Goal: Task Accomplishment & Management: Use online tool/utility

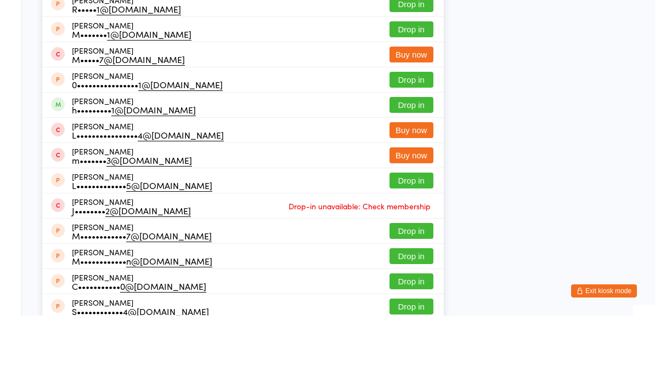
type input "Marios"
click at [146, 52] on div "M•••••••••••• s@[DOMAIN_NAME]" at bounding box center [141, 56] width 139 height 9
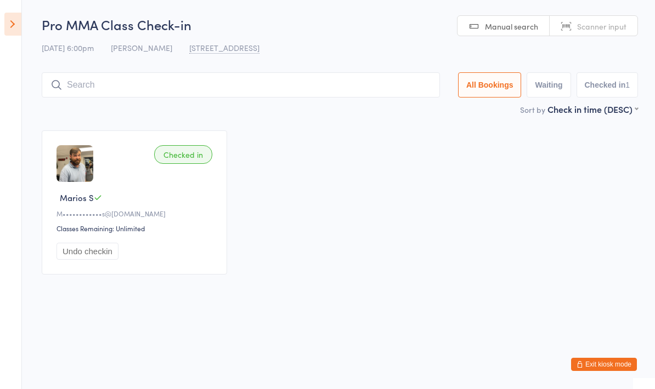
click at [293, 92] on input "search" at bounding box center [241, 84] width 398 height 25
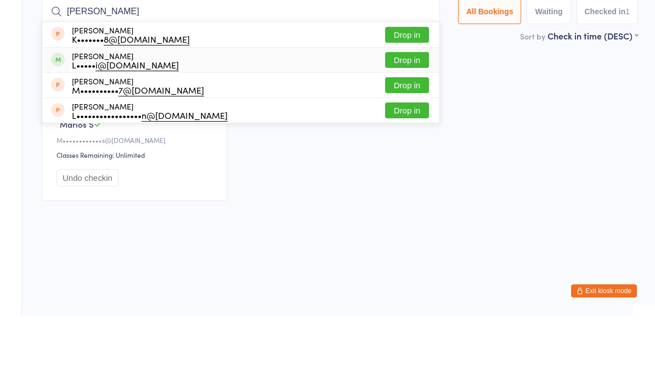
type input "Laura"
click at [225, 121] on div "Laura Turzenski L••••• i@gmail.com Drop in" at bounding box center [240, 133] width 397 height 25
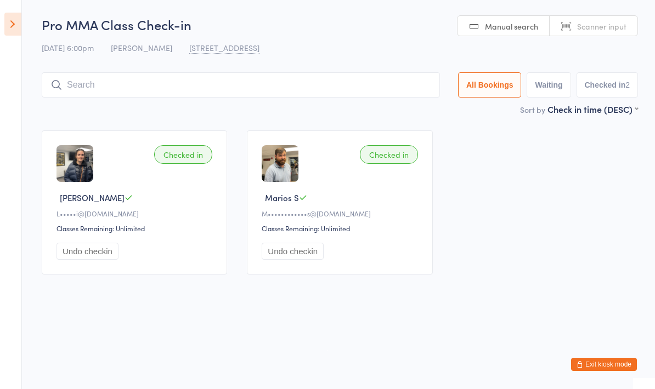
click at [130, 95] on input "search" at bounding box center [241, 84] width 398 height 25
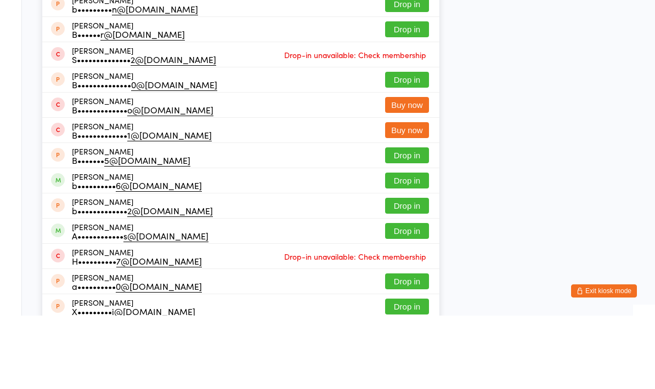
type input "Brian ar"
click at [330, 39] on div "Brian Armstrong K••••••••• d@gmail.com Drop in" at bounding box center [240, 51] width 397 height 25
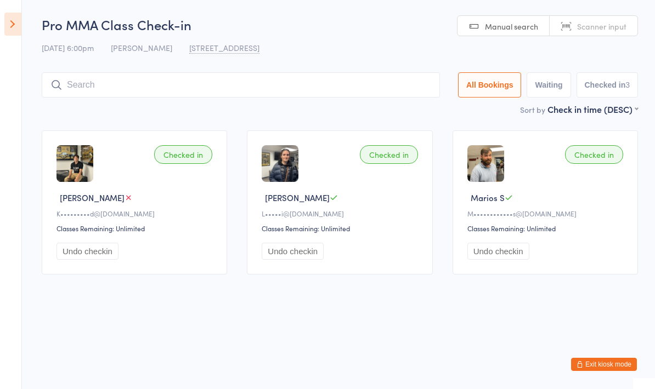
click at [180, 92] on input "search" at bounding box center [241, 84] width 398 height 25
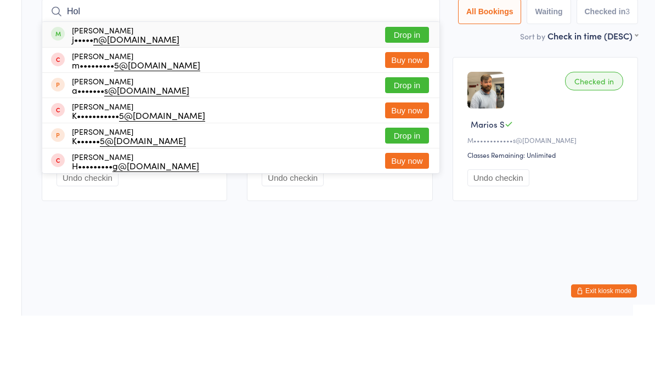
type input "Hol"
click at [410, 100] on button "Drop in" at bounding box center [407, 108] width 44 height 16
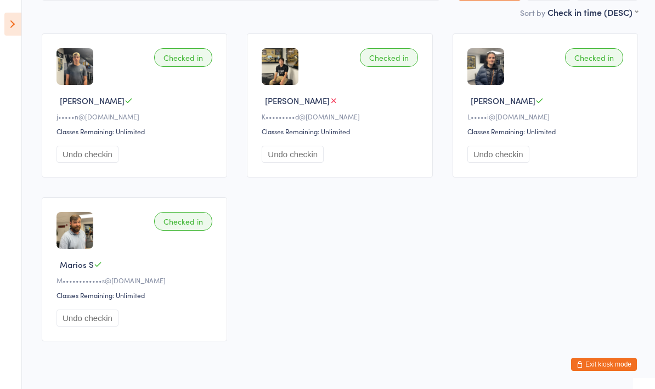
scroll to position [44, 0]
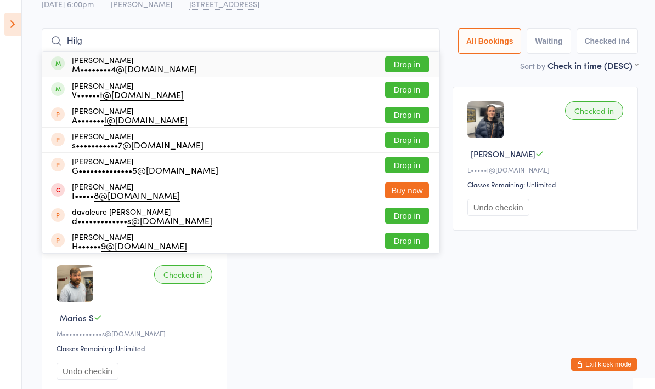
type input "Hilg"
click at [166, 66] on div "M•••••••• 4@yahoo.com" at bounding box center [134, 68] width 125 height 9
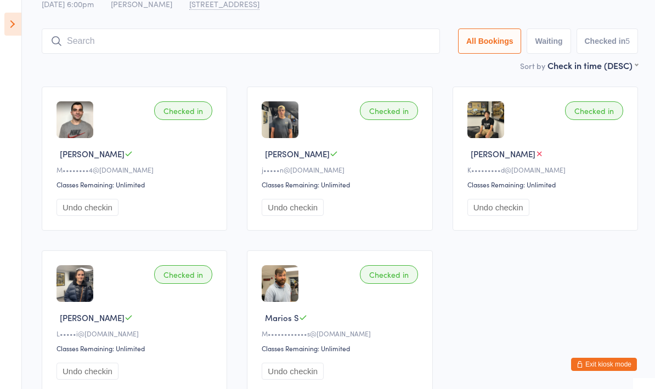
click at [388, 37] on input "search" at bounding box center [241, 41] width 398 height 25
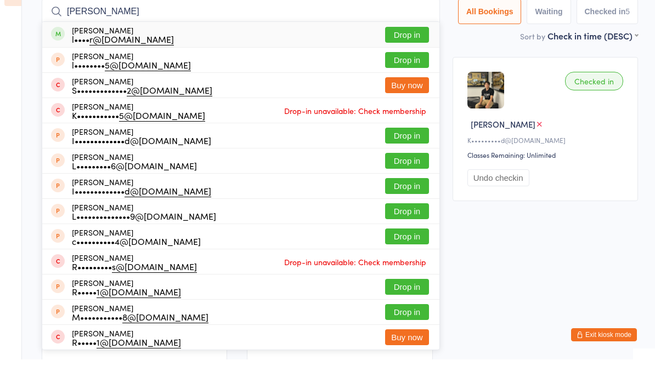
type input "Leonardo yedor"
click at [409, 56] on button "Drop in" at bounding box center [407, 64] width 44 height 16
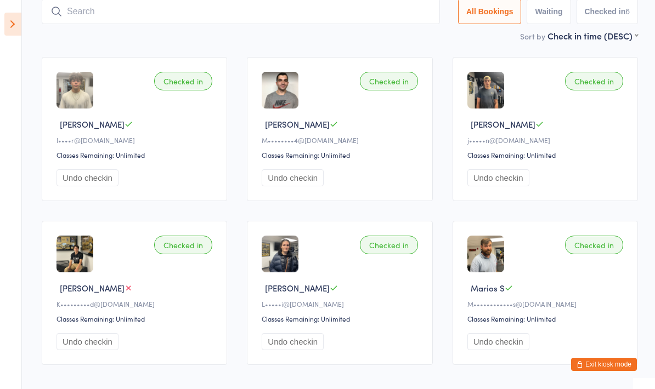
click at [113, 18] on input "search" at bounding box center [241, 11] width 398 height 25
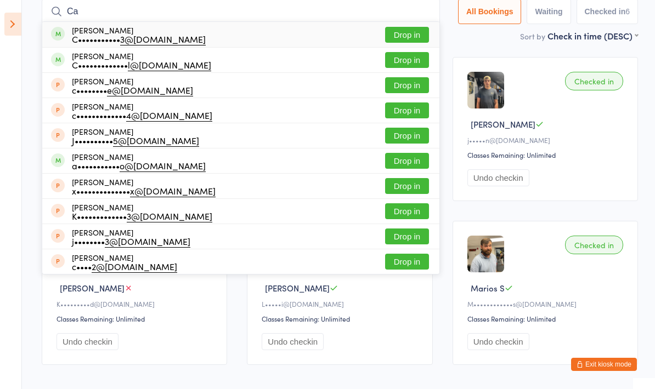
type input "Ca"
click at [395, 53] on button "Drop in" at bounding box center [407, 60] width 44 height 16
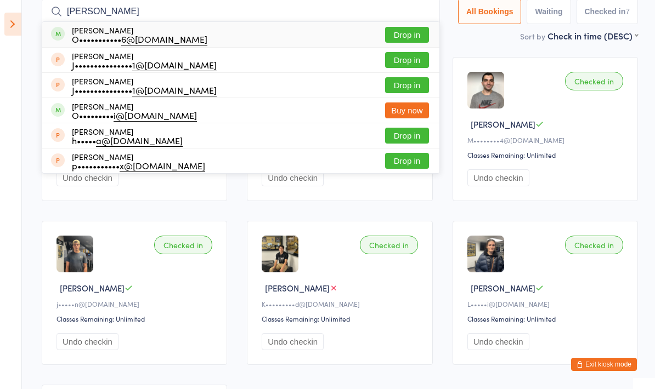
type input "Oleg"
click at [393, 37] on button "Drop in" at bounding box center [407, 35] width 44 height 16
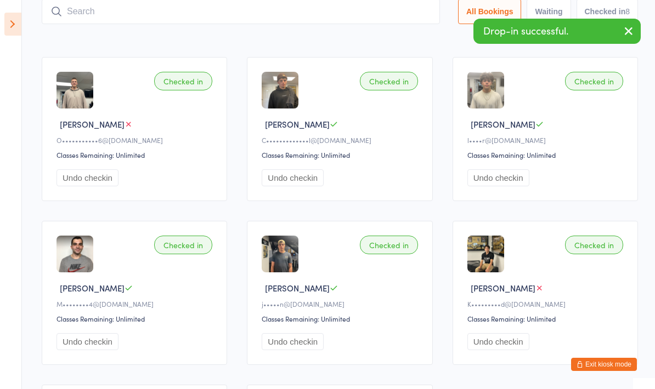
click at [113, 119] on div "Checked in Oleg S O••••••••••• 6@gmail.com Classes Remaining: Unlimited Undo ch…" at bounding box center [134, 129] width 185 height 144
click at [68, 101] on img at bounding box center [74, 90] width 37 height 37
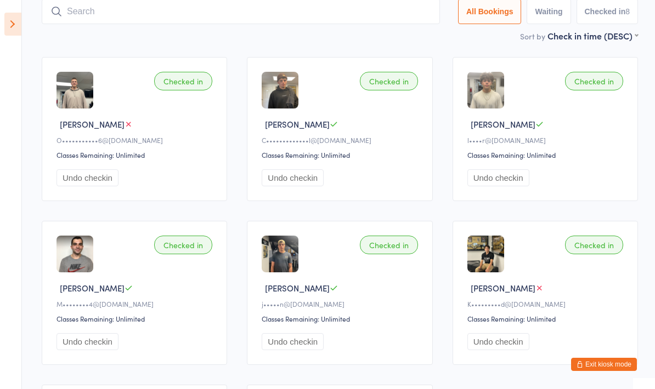
click at [619, 361] on button "Exit kiosk mode" at bounding box center [604, 364] width 66 height 13
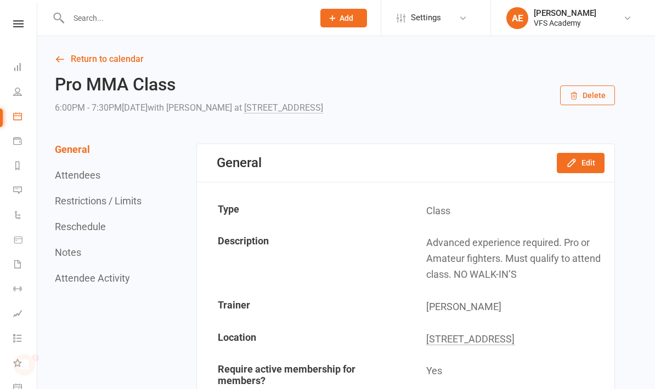
click at [31, 21] on link at bounding box center [18, 23] width 39 height 7
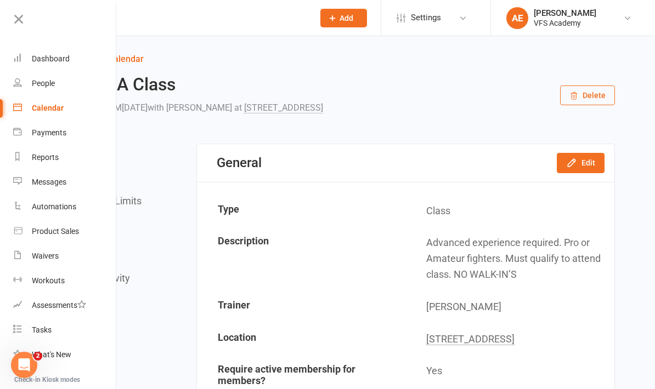
click at [68, 56] on div "Dashboard" at bounding box center [51, 58] width 38 height 9
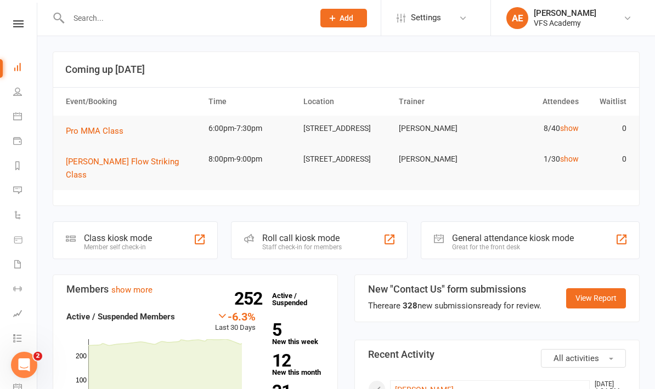
click at [185, 222] on div "Class kiosk mode Member self check-in" at bounding box center [135, 241] width 165 height 38
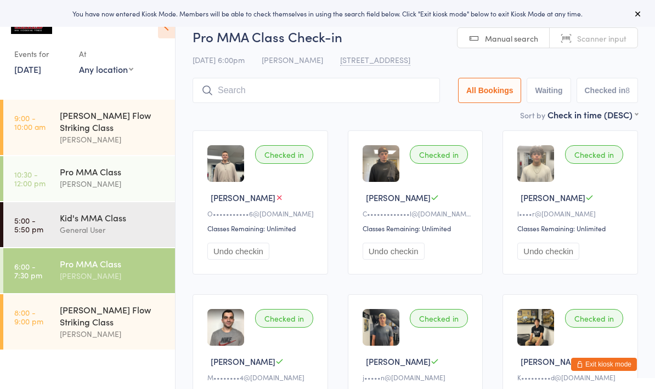
click at [378, 88] on input "search" at bounding box center [316, 90] width 247 height 25
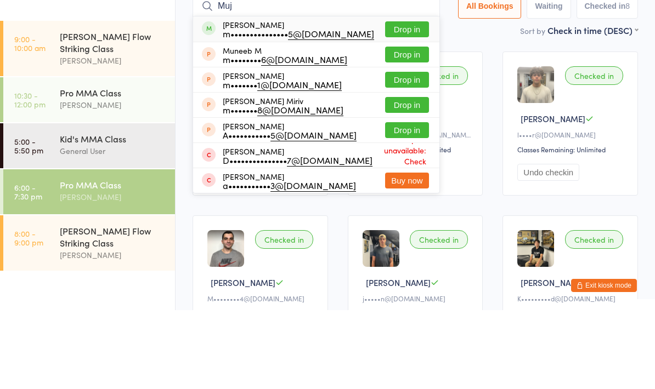
type input "Muj"
click at [408, 100] on button "Drop in" at bounding box center [407, 108] width 44 height 16
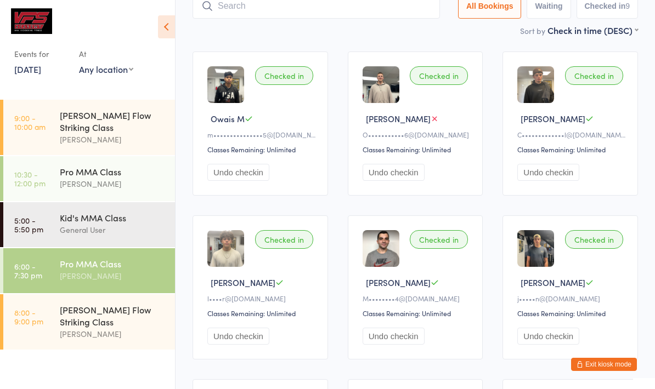
click at [614, 367] on button "Exit kiosk mode" at bounding box center [604, 364] width 66 height 13
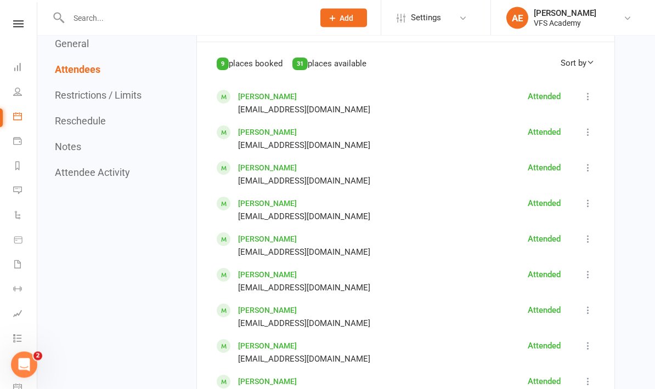
scroll to position [592, 0]
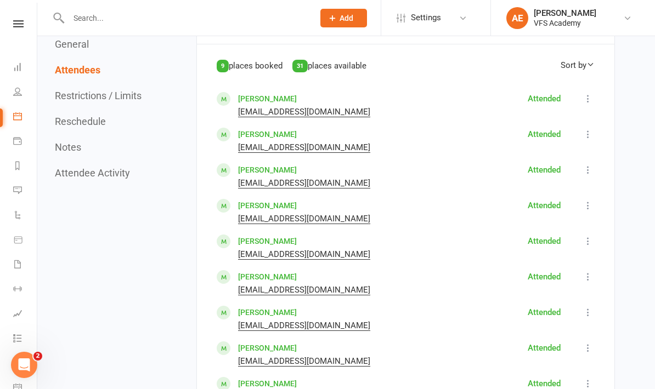
click at [276, 237] on link "[PERSON_NAME]" at bounding box center [267, 241] width 59 height 9
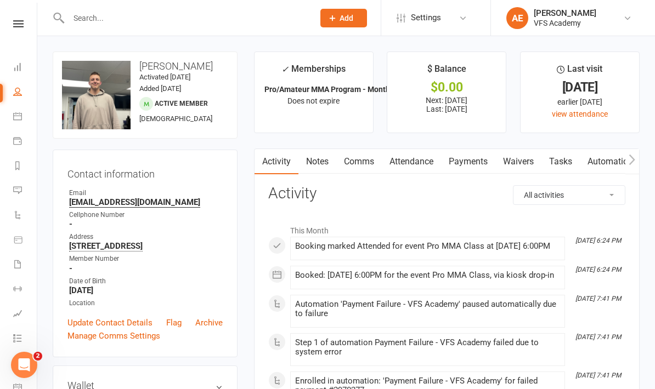
click at [485, 160] on link "Payments" at bounding box center [468, 161] width 54 height 25
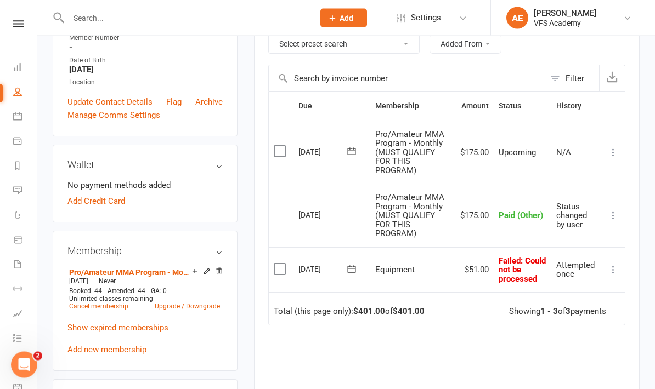
click at [615, 265] on icon at bounding box center [613, 270] width 11 height 11
click at [478, 344] on div "Due Contact Membership Amount Status History Invoice # Select this 06 Sep 2025 …" at bounding box center [446, 279] width 357 height 375
click at [615, 264] on icon at bounding box center [613, 269] width 11 height 11
click at [581, 324] on link "Mark as Paid (Other)" at bounding box center [565, 335] width 109 height 22
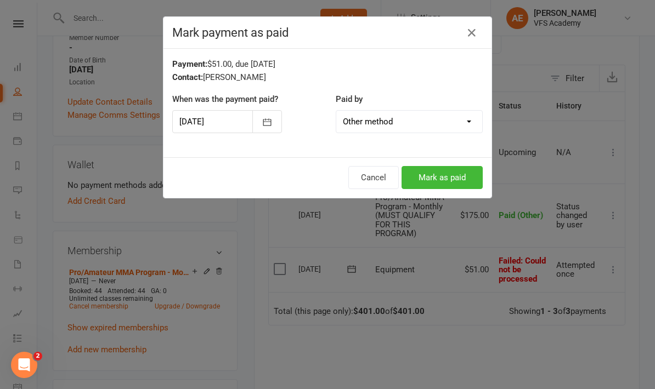
click at [457, 177] on button "Mark as paid" at bounding box center [441, 177] width 81 height 23
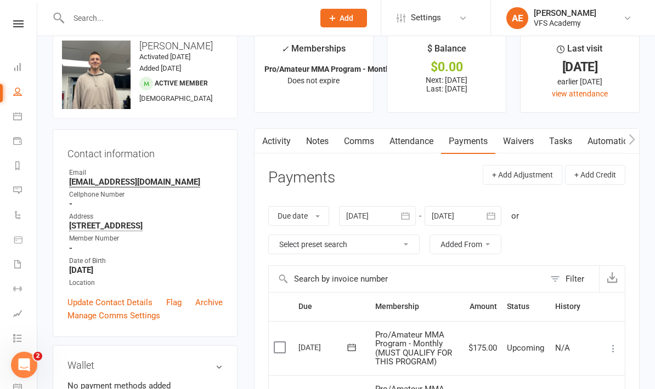
scroll to position [0, 0]
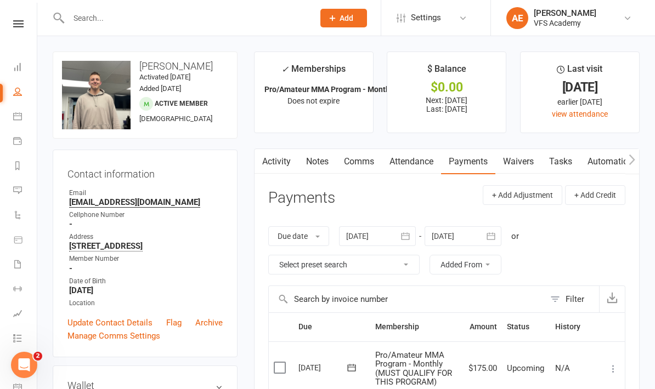
click at [265, 149] on button "button" at bounding box center [261, 161] width 14 height 25
click at [274, 163] on link "Activity" at bounding box center [276, 161] width 44 height 25
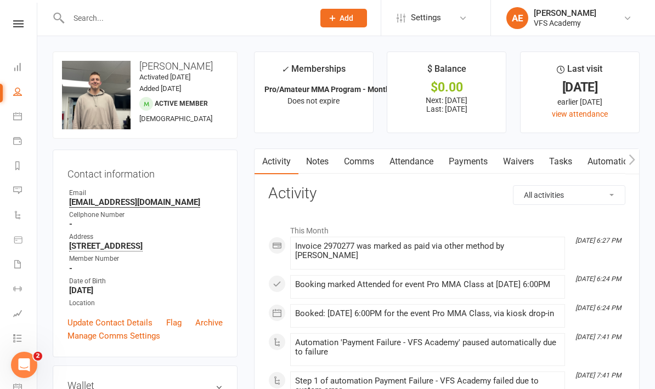
click at [25, 24] on link at bounding box center [18, 23] width 39 height 7
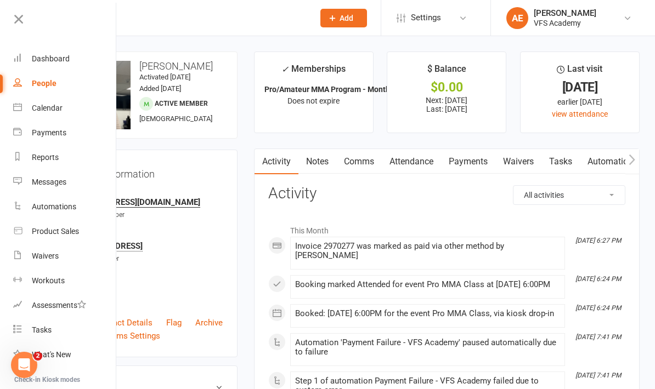
click at [67, 65] on link "Dashboard" at bounding box center [65, 59] width 104 height 25
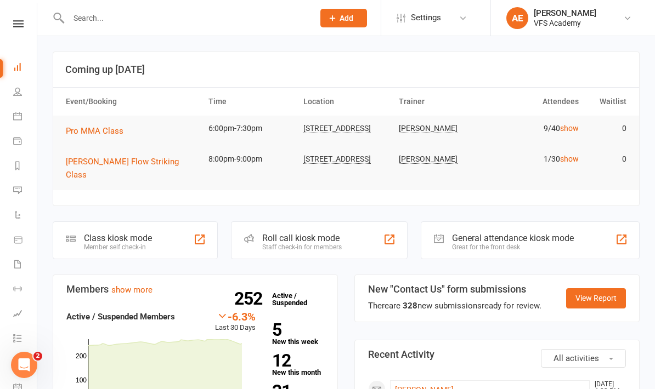
click at [158, 222] on div "Class kiosk mode Member self check-in" at bounding box center [135, 241] width 165 height 38
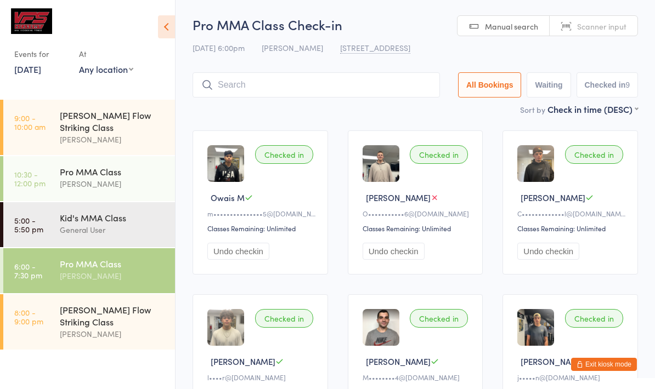
click at [316, 95] on input "search" at bounding box center [316, 84] width 247 height 25
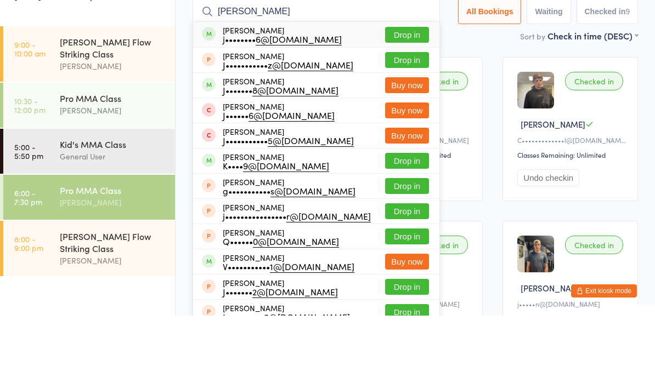
type input "[PERSON_NAME]"
click at [401, 100] on button "Drop in" at bounding box center [407, 108] width 44 height 16
